Goal: Complete application form

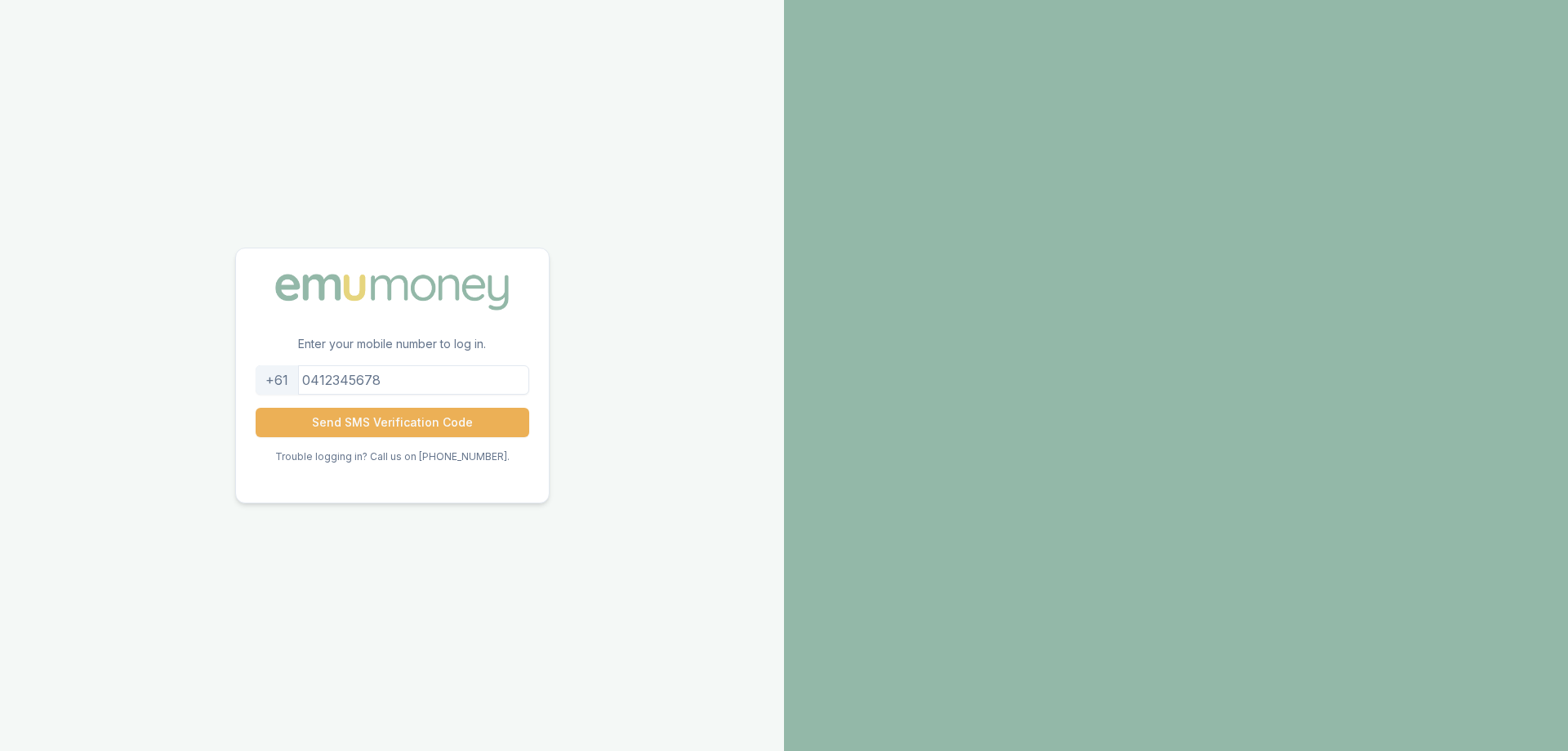
drag, startPoint x: 392, startPoint y: 380, endPoint x: 362, endPoint y: 363, distance: 34.5
click at [342, 372] on input "tel" at bounding box center [392, 380] width 273 height 29
type input "0431262051"
click at [364, 421] on button "Send SMS Verification Code" at bounding box center [392, 422] width 273 height 29
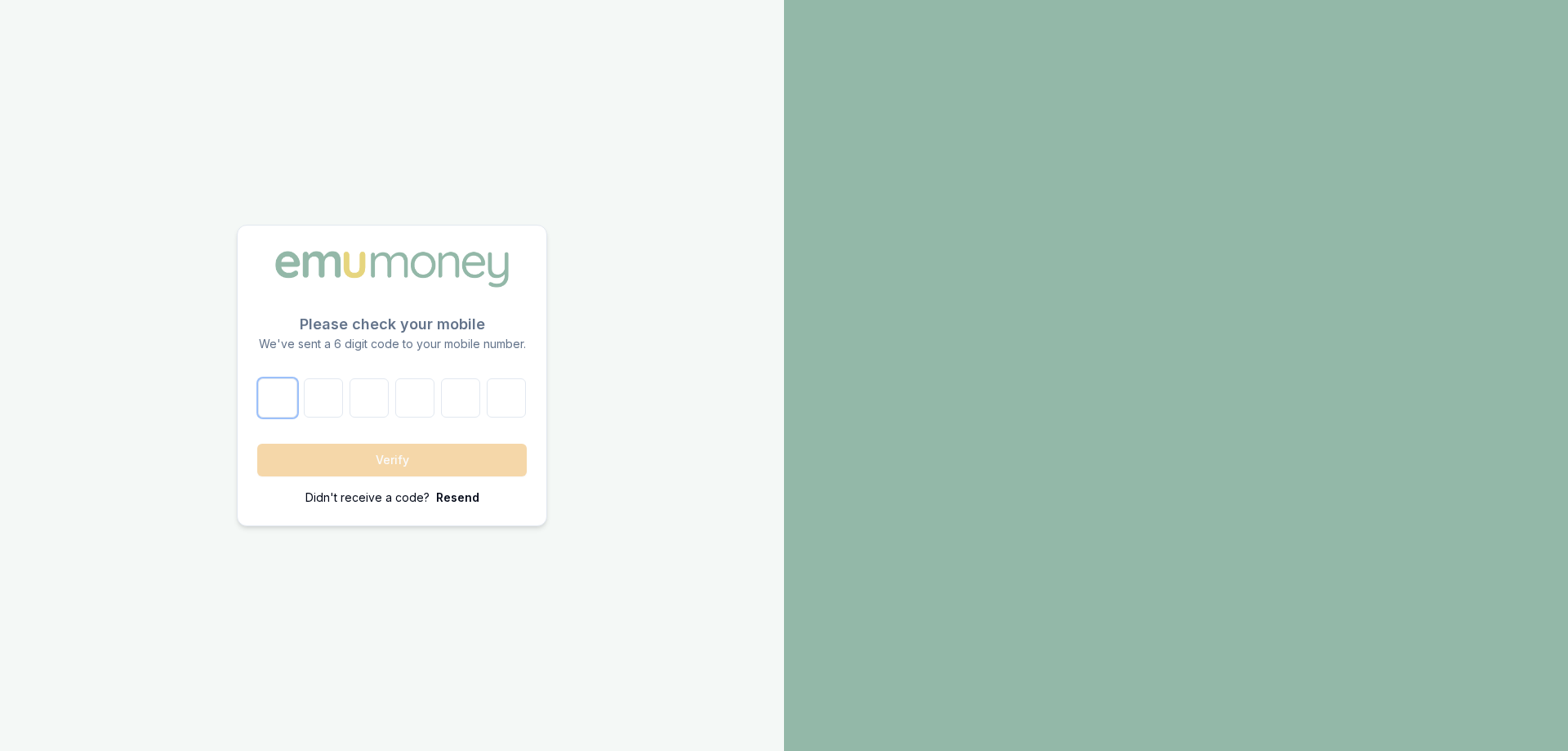
click at [291, 391] on input "number" at bounding box center [278, 398] width 39 height 39
type input "4"
type input "1"
type input "5"
type input "1"
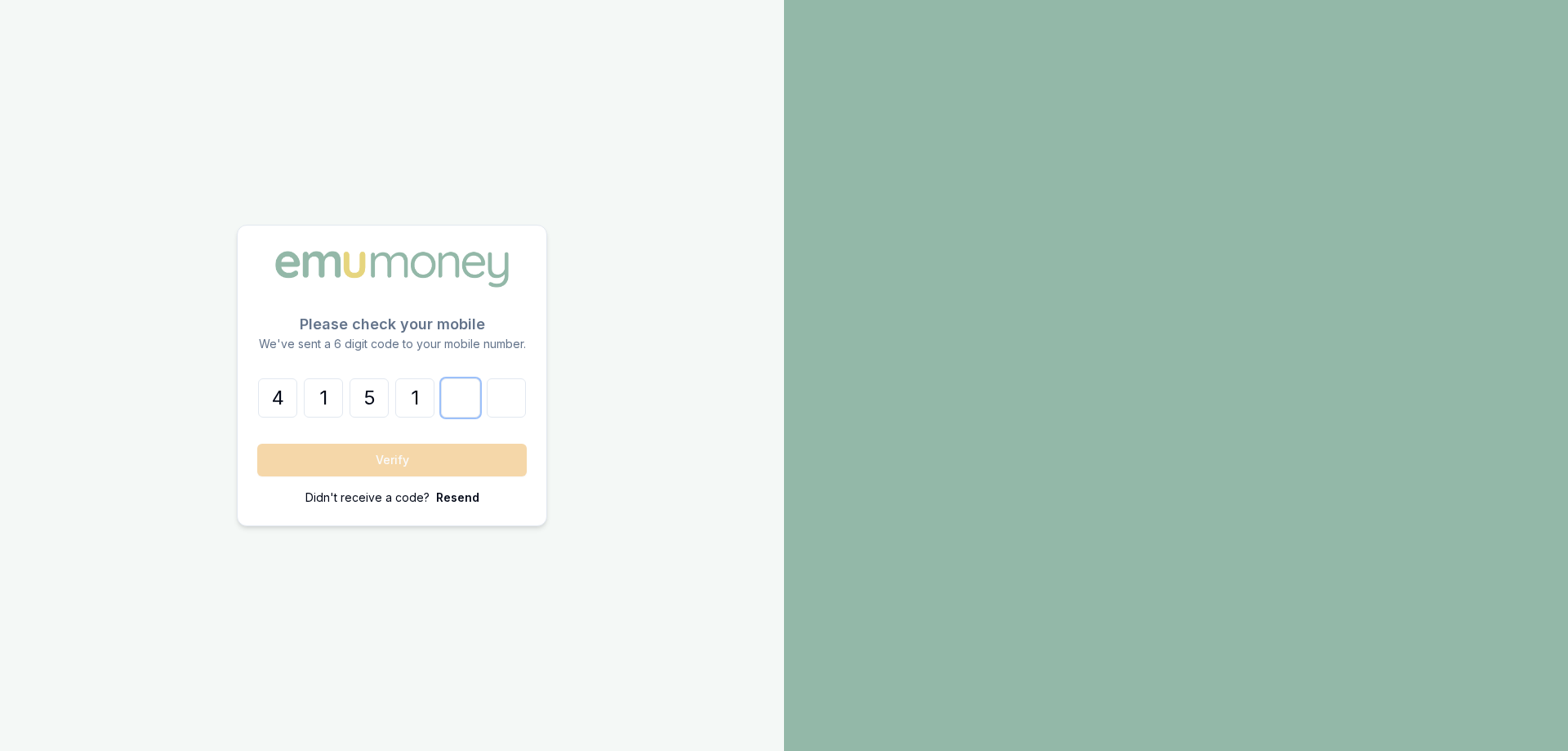
type input "3"
type input "9"
click at [342, 465] on button "Verify" at bounding box center [392, 460] width 270 height 33
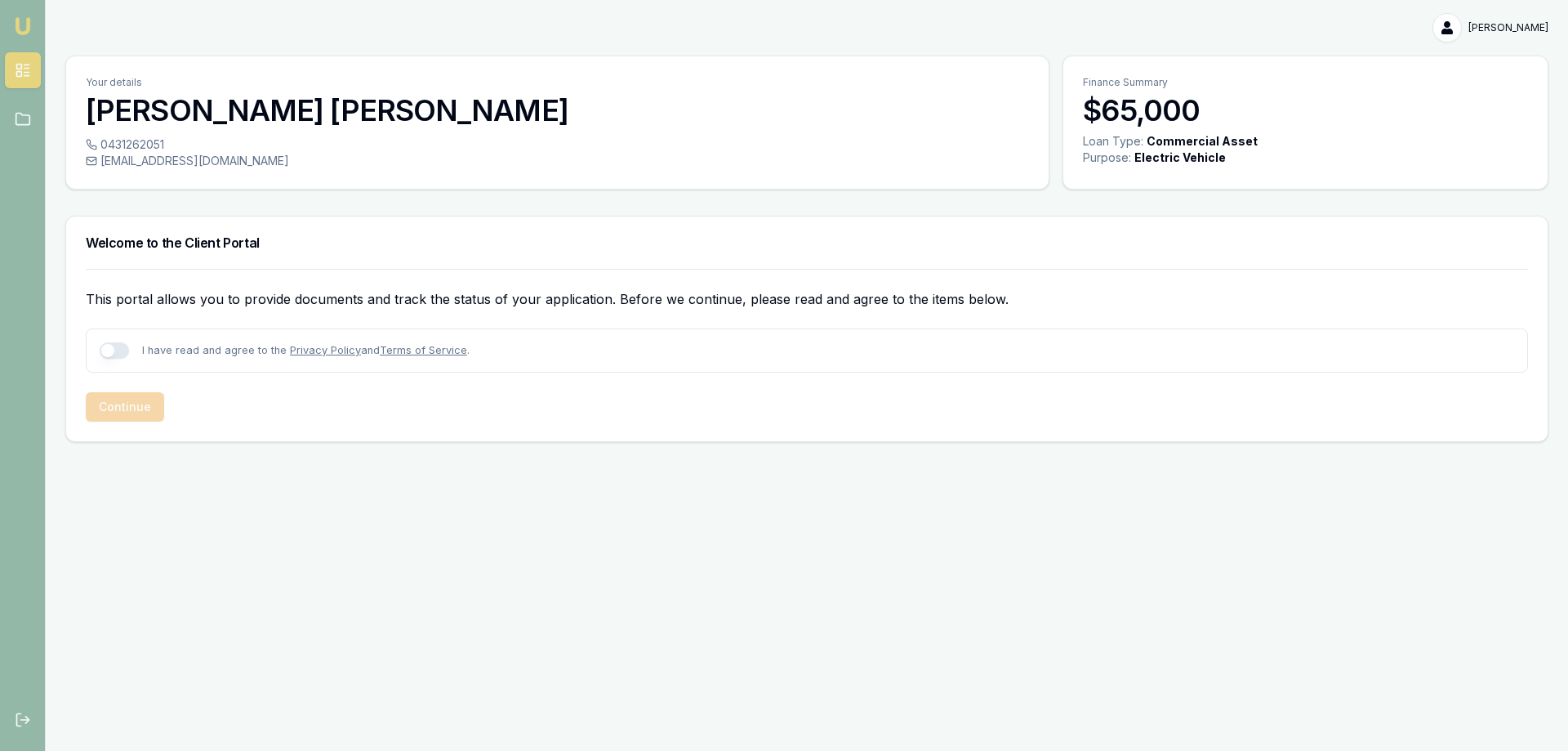
click at [116, 348] on button "button" at bounding box center [114, 350] width 29 height 16
checkbox input "true"
click at [134, 410] on button "Continue" at bounding box center [125, 406] width 78 height 29
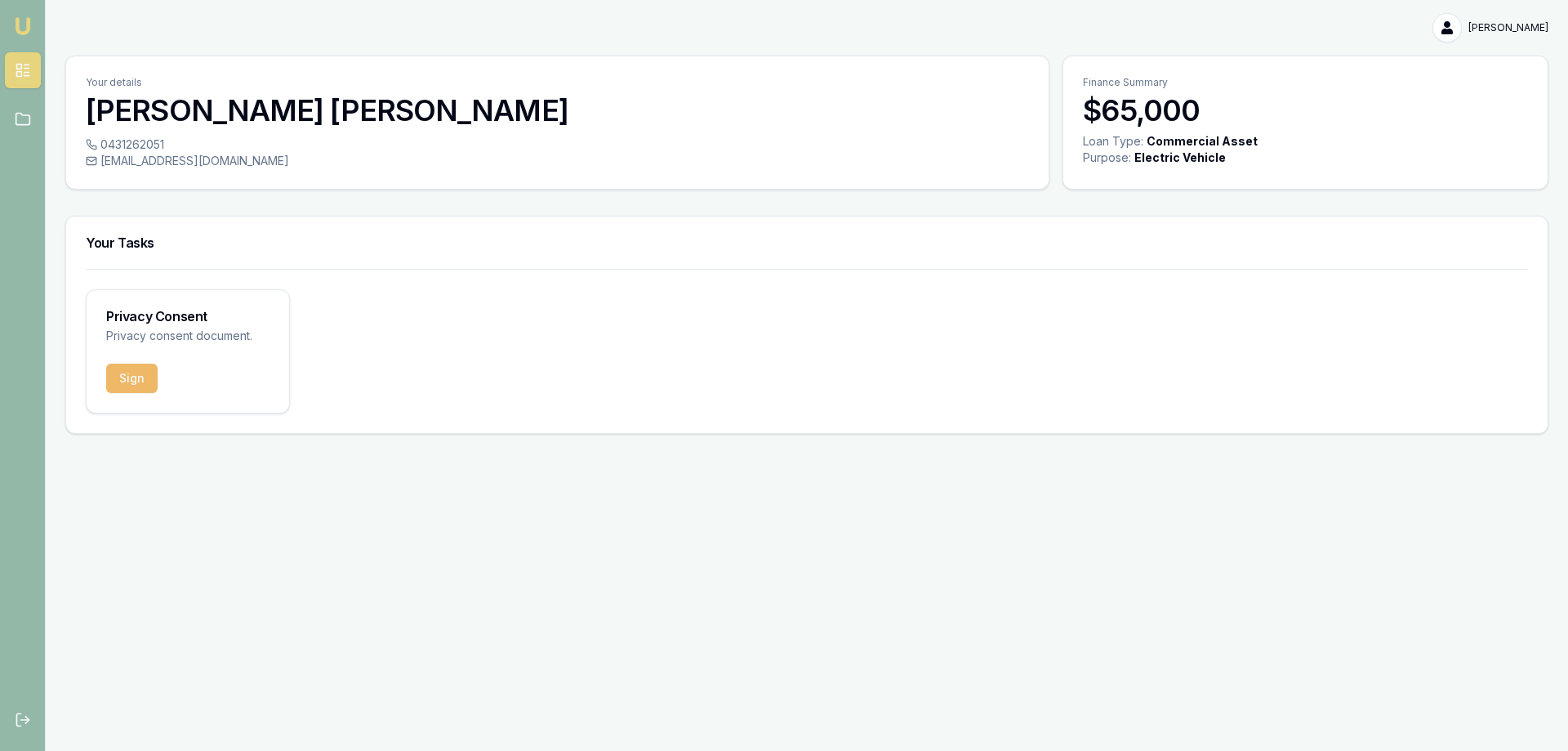
click at [133, 383] on button "Sign" at bounding box center [132, 378] width 52 height 29
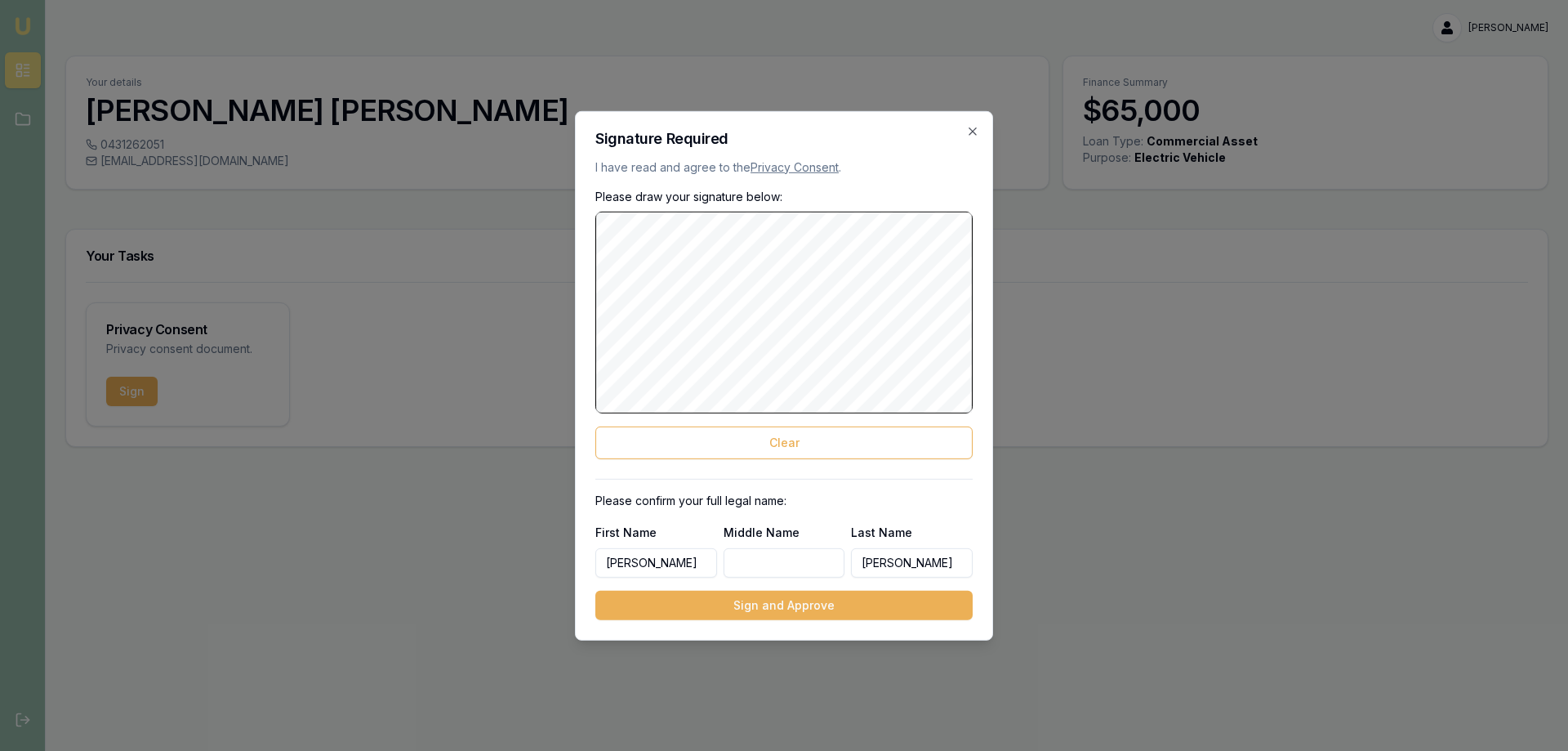
click at [1031, 347] on body "Emu Broker [PERSON_NAME] Toggle Menu Your details [PERSON_NAME] 0431262051 [EMA…" at bounding box center [784, 375] width 1568 height 751
click at [796, 614] on button "Sign and Approve" at bounding box center [784, 605] width 378 height 29
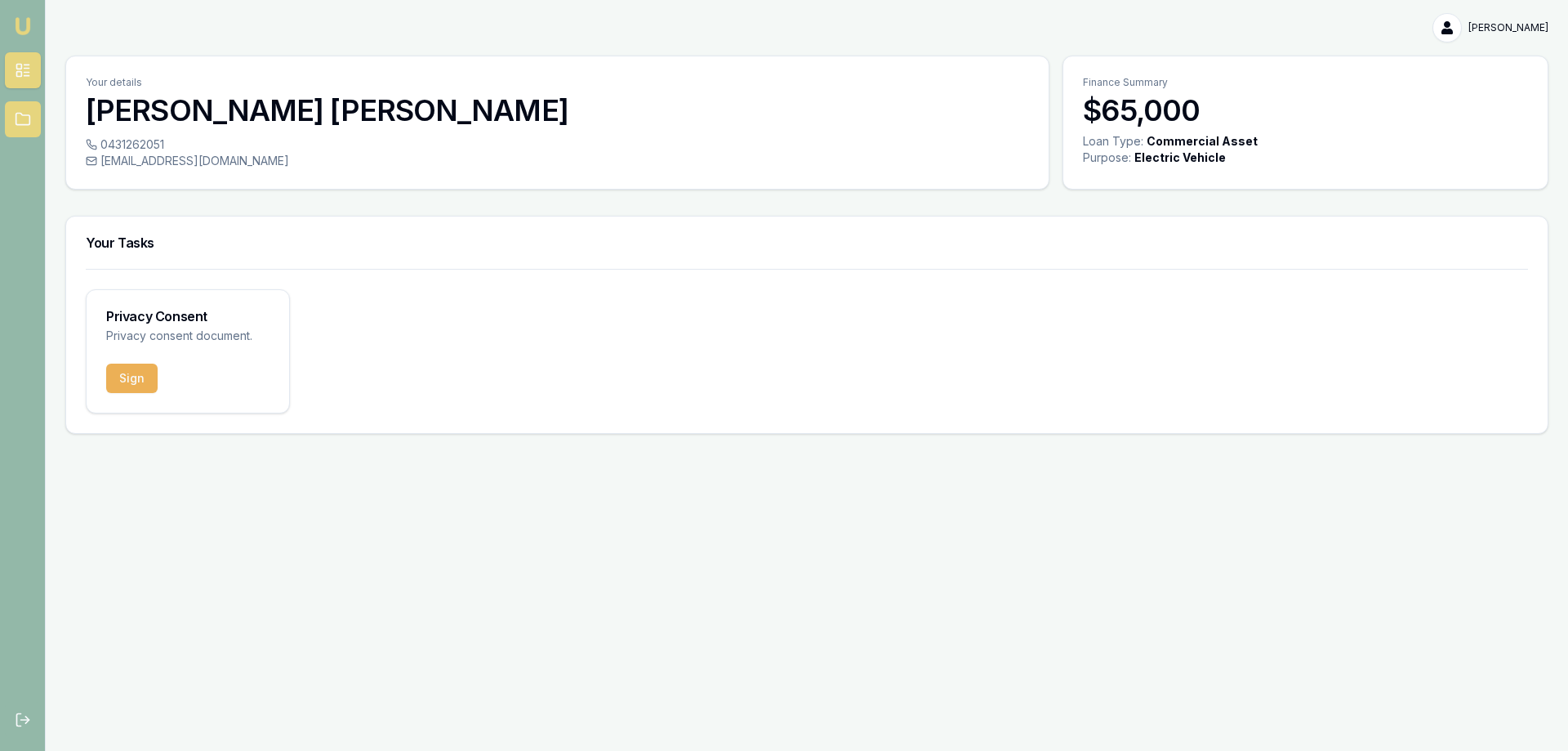
click at [15, 118] on icon at bounding box center [22, 118] width 14 height 12
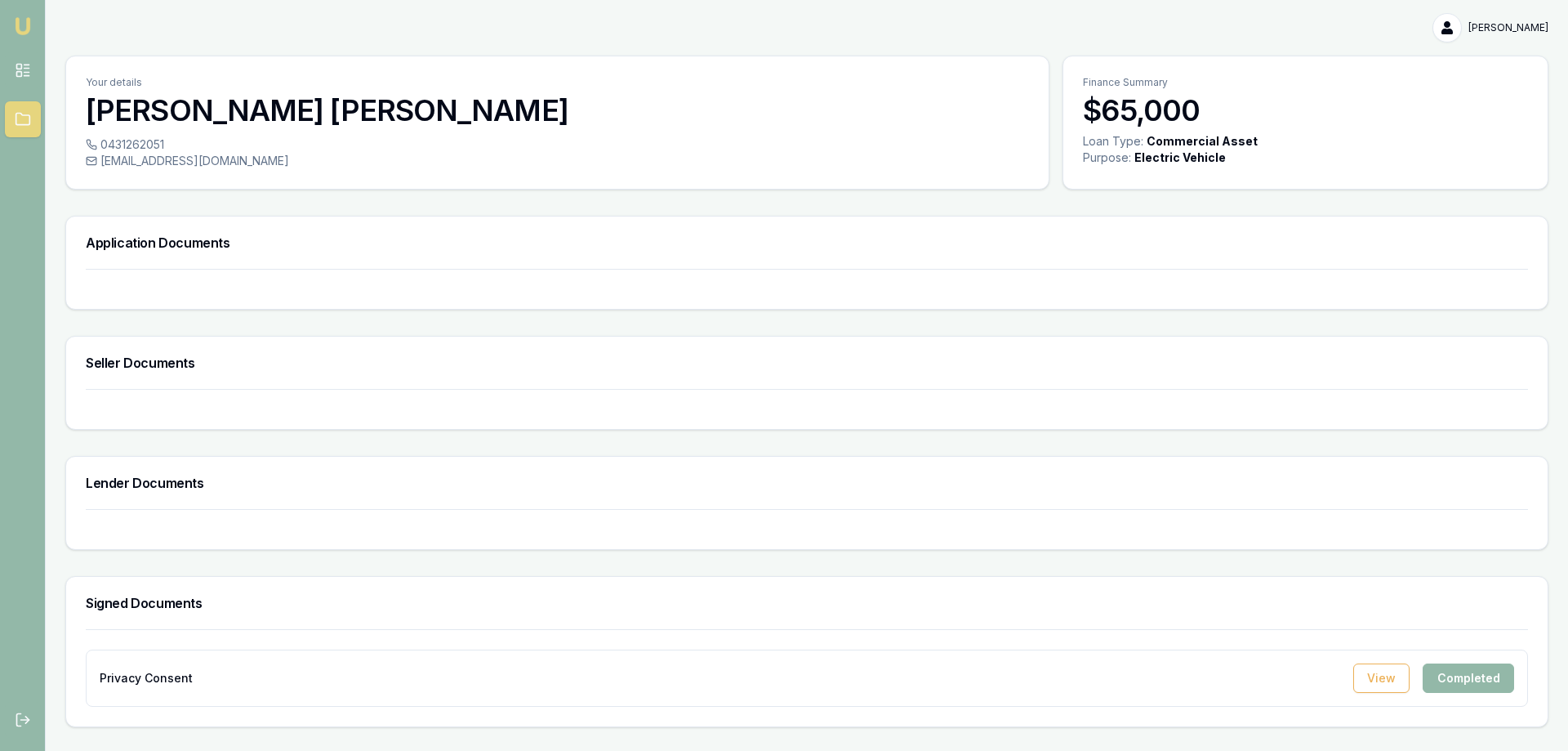
click at [165, 239] on h3 "Application Documents" at bounding box center [807, 242] width 1442 height 13
click at [1391, 686] on button "View" at bounding box center [1381, 678] width 56 height 29
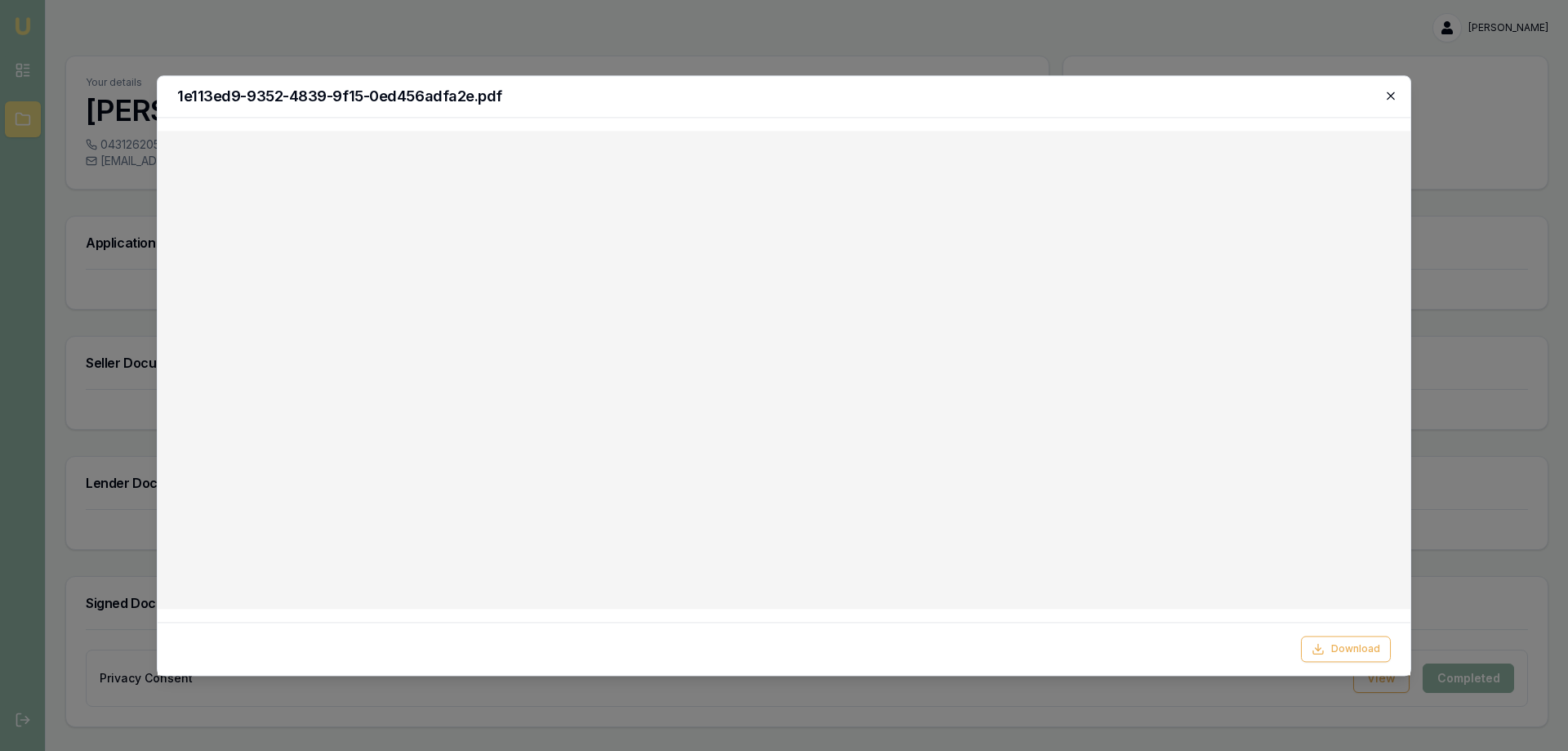
click at [1393, 100] on icon "button" at bounding box center [1391, 95] width 13 height 13
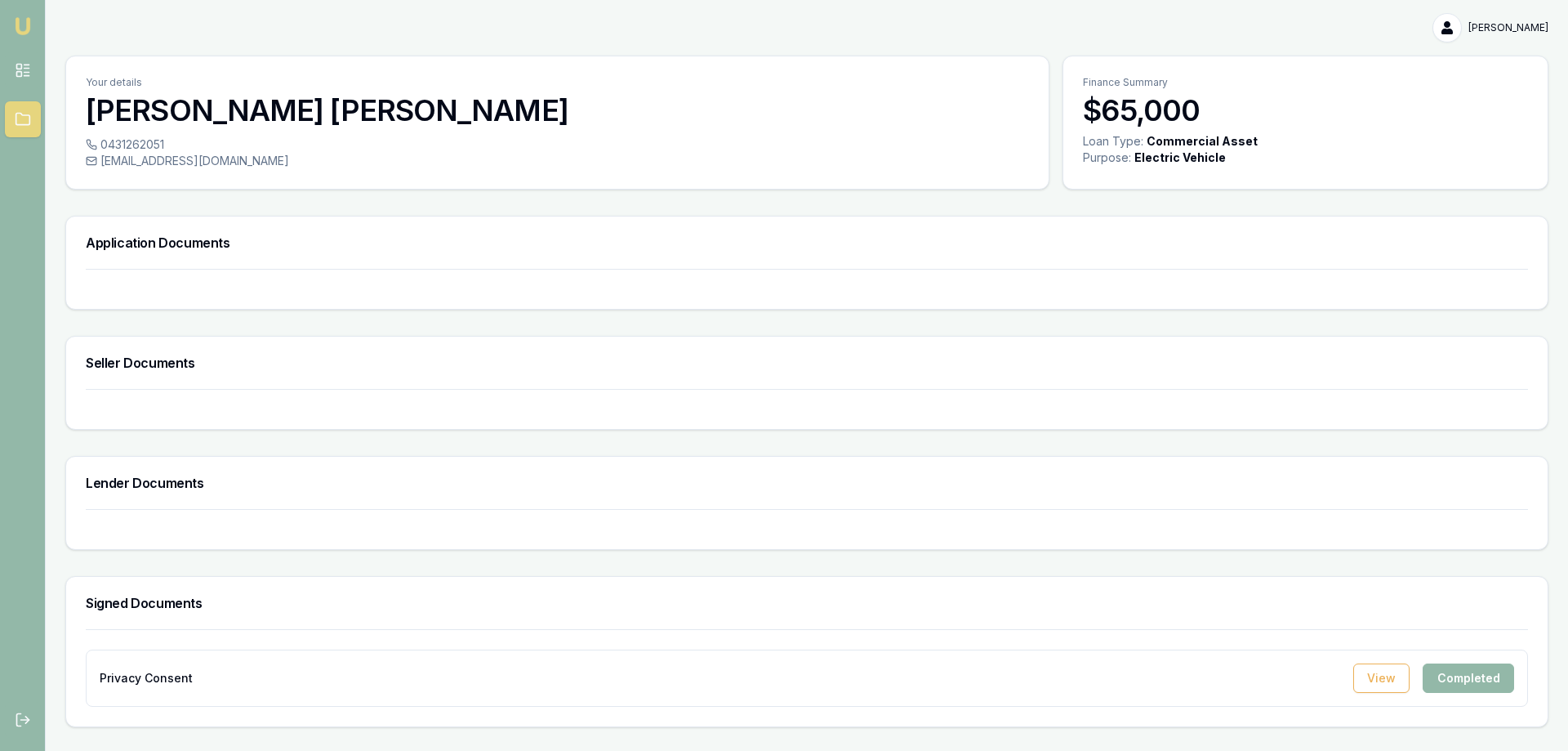
click at [154, 365] on h3 "Seller Documents" at bounding box center [807, 363] width 1442 height 13
click at [163, 486] on h3 "Lender Documents" at bounding box center [807, 483] width 1442 height 13
click at [155, 597] on h3 "Signed Documents" at bounding box center [807, 603] width 1442 height 13
click at [28, 59] on link at bounding box center [23, 70] width 36 height 36
